Goal: Information Seeking & Learning: Check status

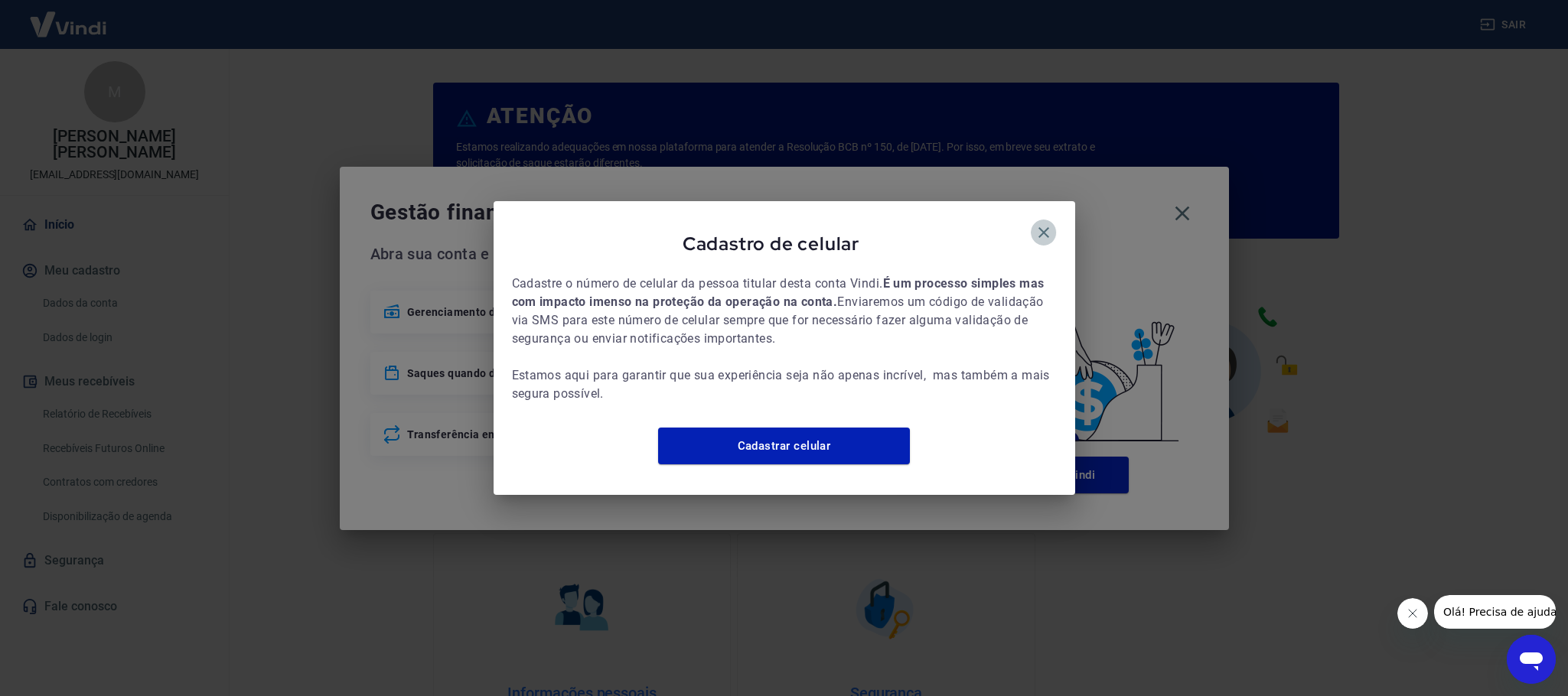
click at [1034, 230] on icon "button" at bounding box center [1043, 232] width 18 height 18
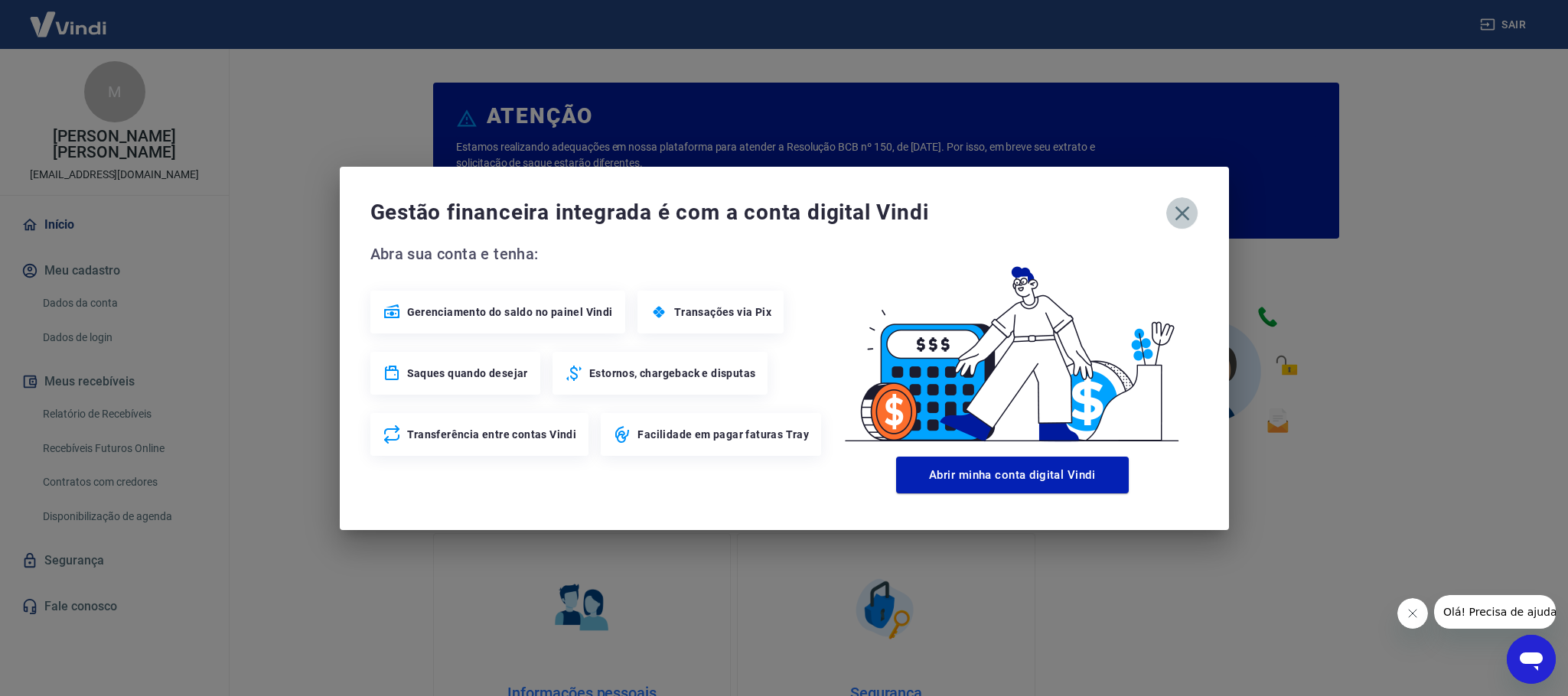
click at [1176, 220] on icon "button" at bounding box center [1181, 213] width 25 height 25
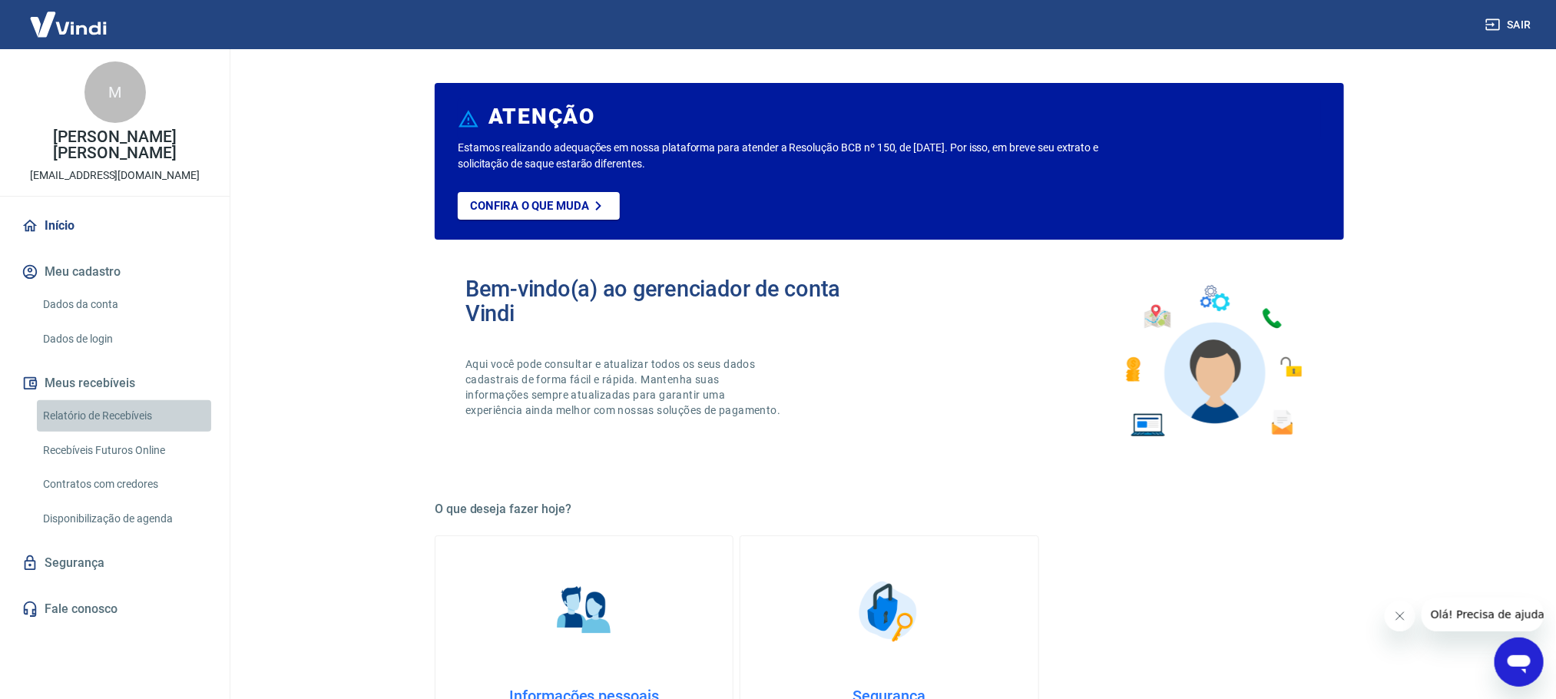
click at [93, 420] on link "Relatório de Recebíveis" at bounding box center [124, 415] width 174 height 31
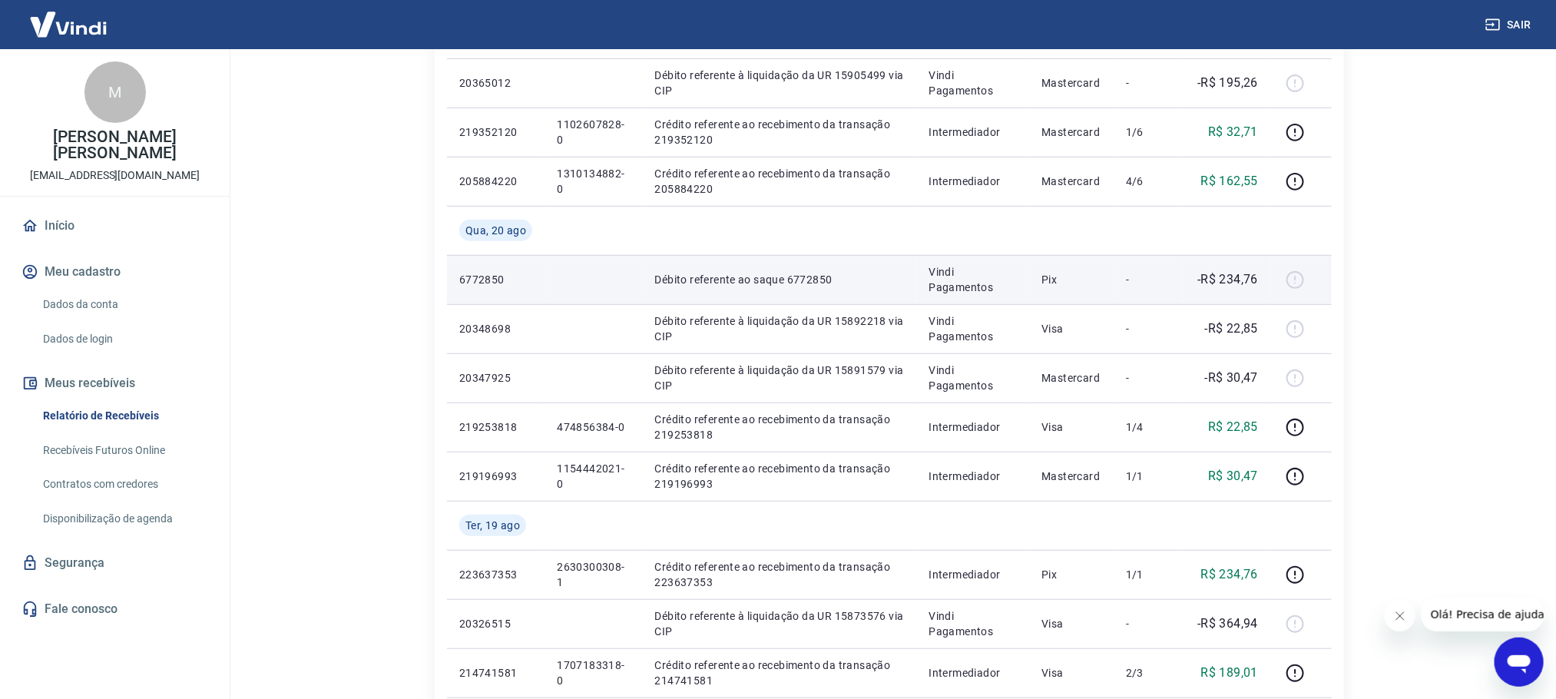
scroll to position [346, 0]
